Goal: Information Seeking & Learning: Learn about a topic

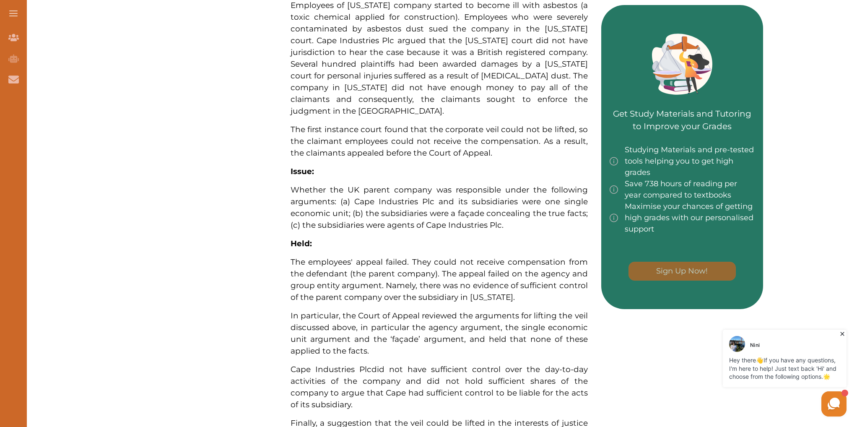
scroll to position [430, 0]
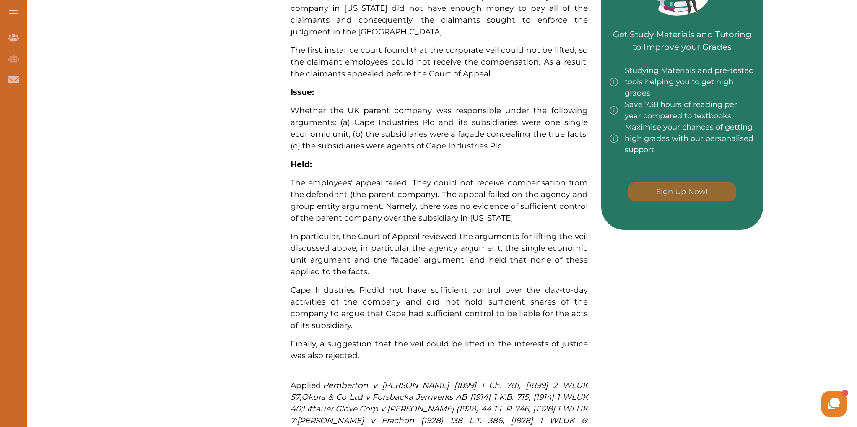
scroll to position [512, 0]
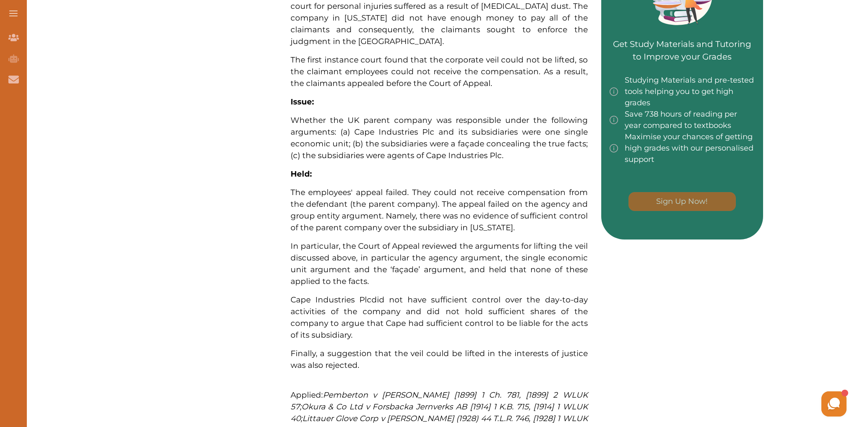
scroll to position [507, 0]
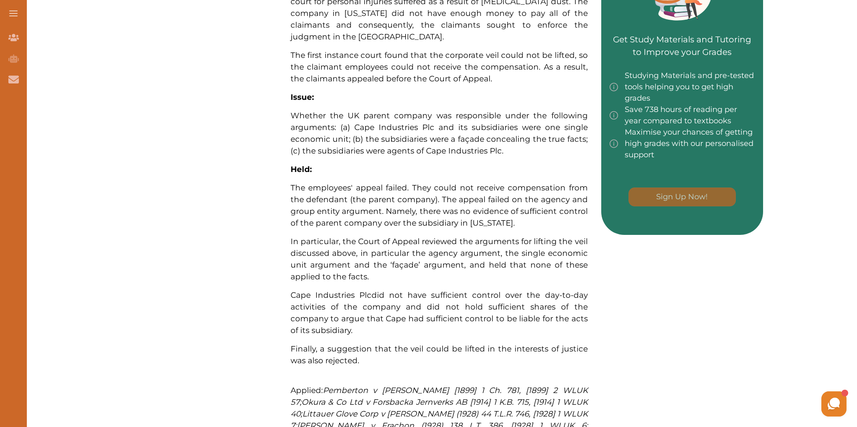
click at [253, 174] on div "Want to secure high grades in Company Law ? We’ve created a FREE checklist for …" at bounding box center [439, 67] width 649 height 933
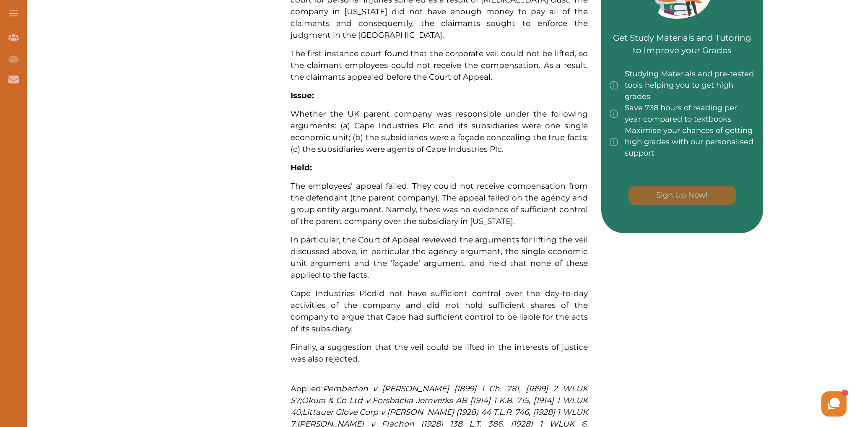
scroll to position [521, 0]
